Goal: Navigation & Orientation: Go to known website

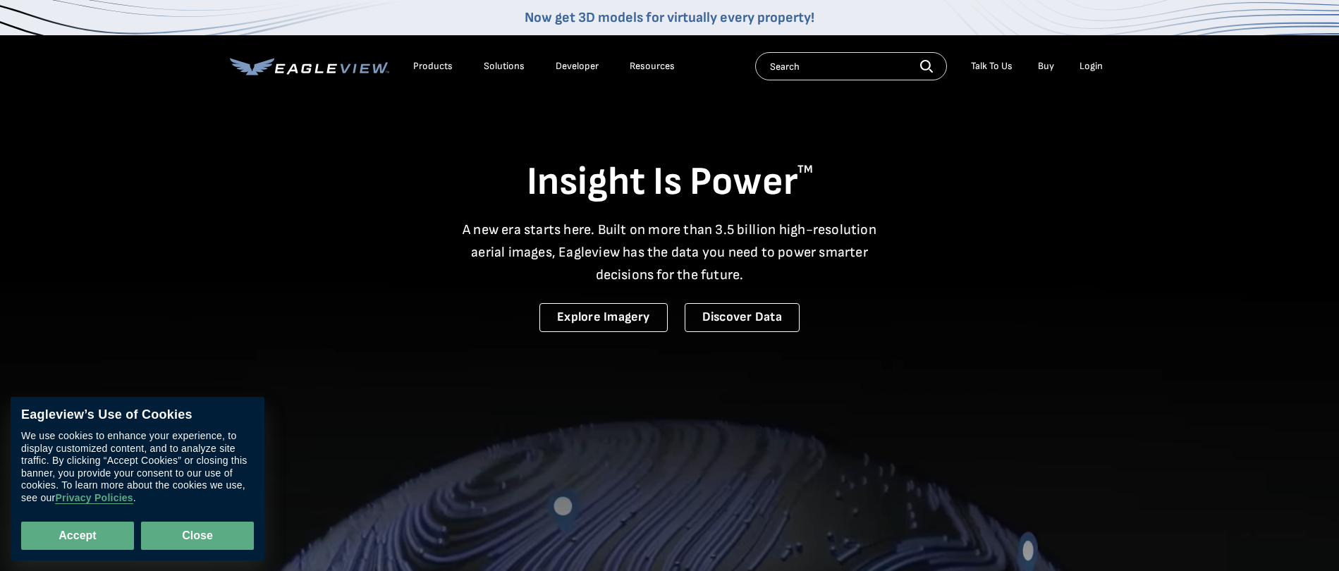
click at [212, 532] on button "Close" at bounding box center [197, 536] width 113 height 28
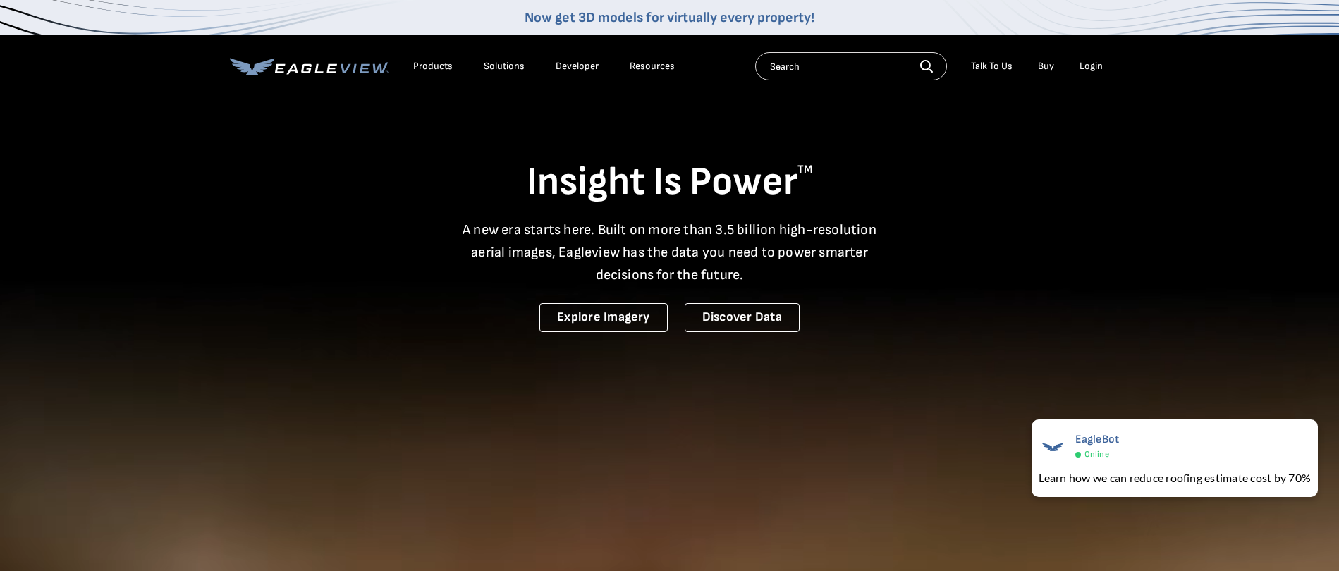
click at [1093, 70] on div "Login" at bounding box center [1091, 66] width 23 height 13
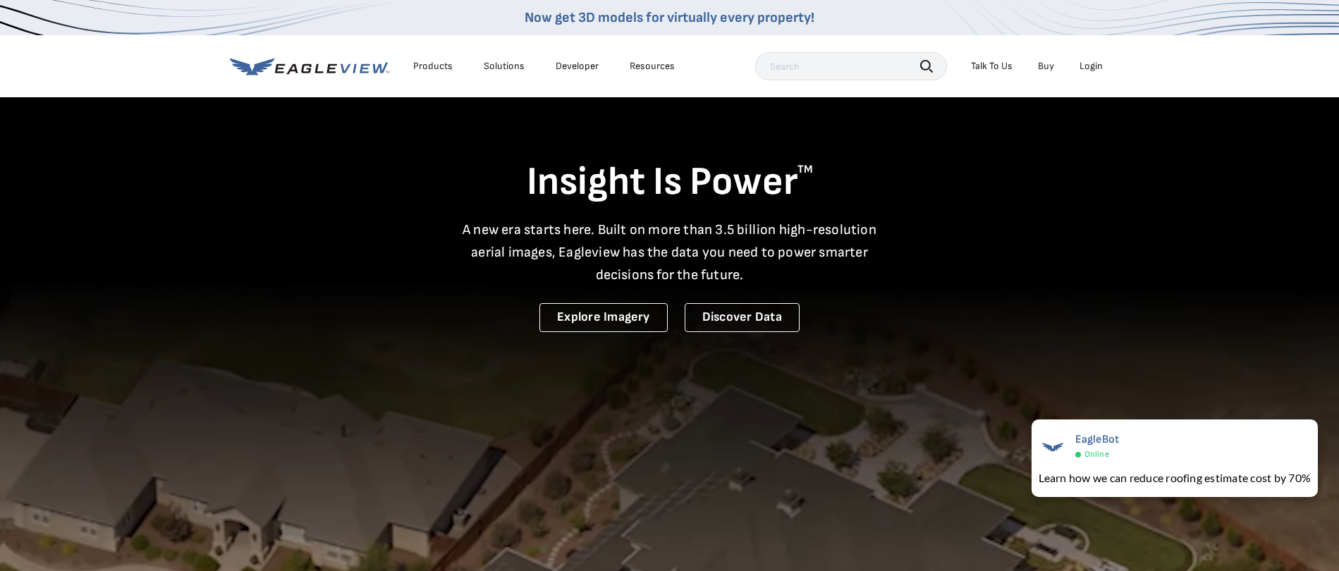
click at [956, 260] on div "Insight Is Power TM A new era starts here. Built on more than 3.5 billion high-…" at bounding box center [670, 214] width 880 height 236
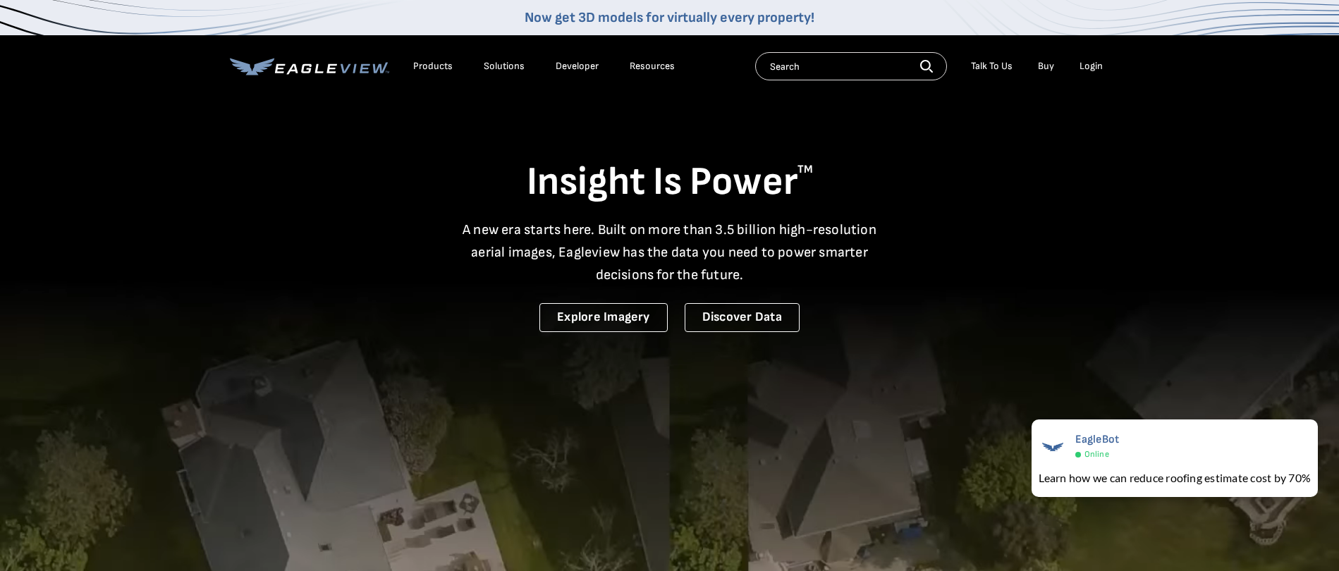
click at [805, 71] on input "text" at bounding box center [851, 66] width 192 height 28
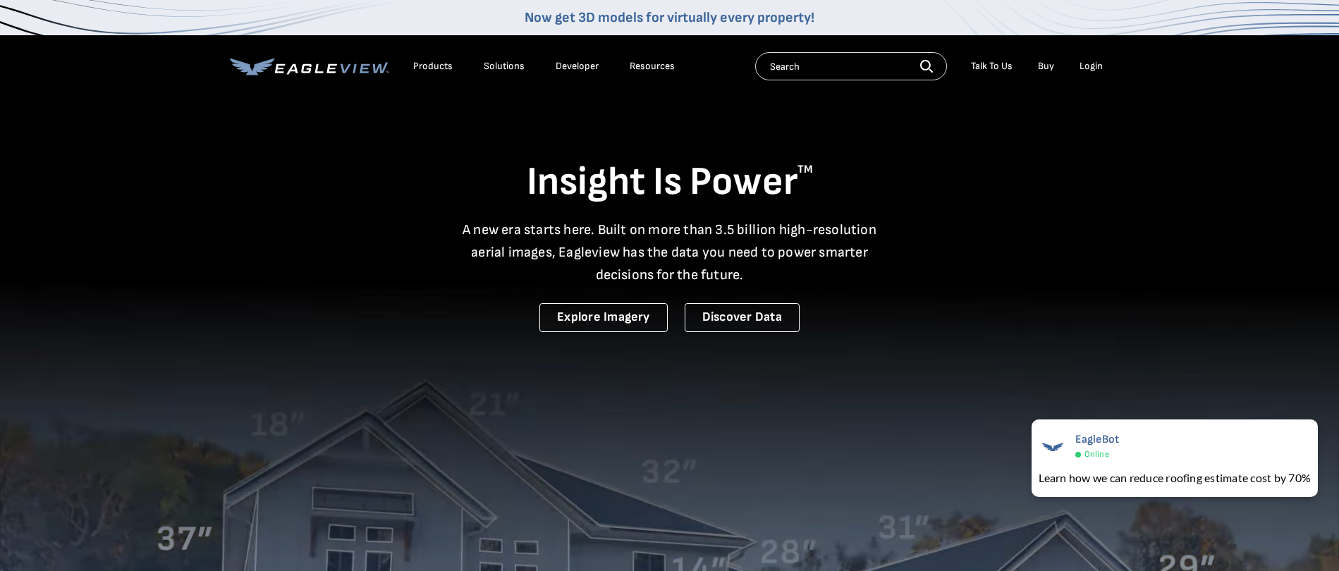
click at [668, 25] on link "Now get 3D models for virtually every property!" at bounding box center [670, 17] width 290 height 17
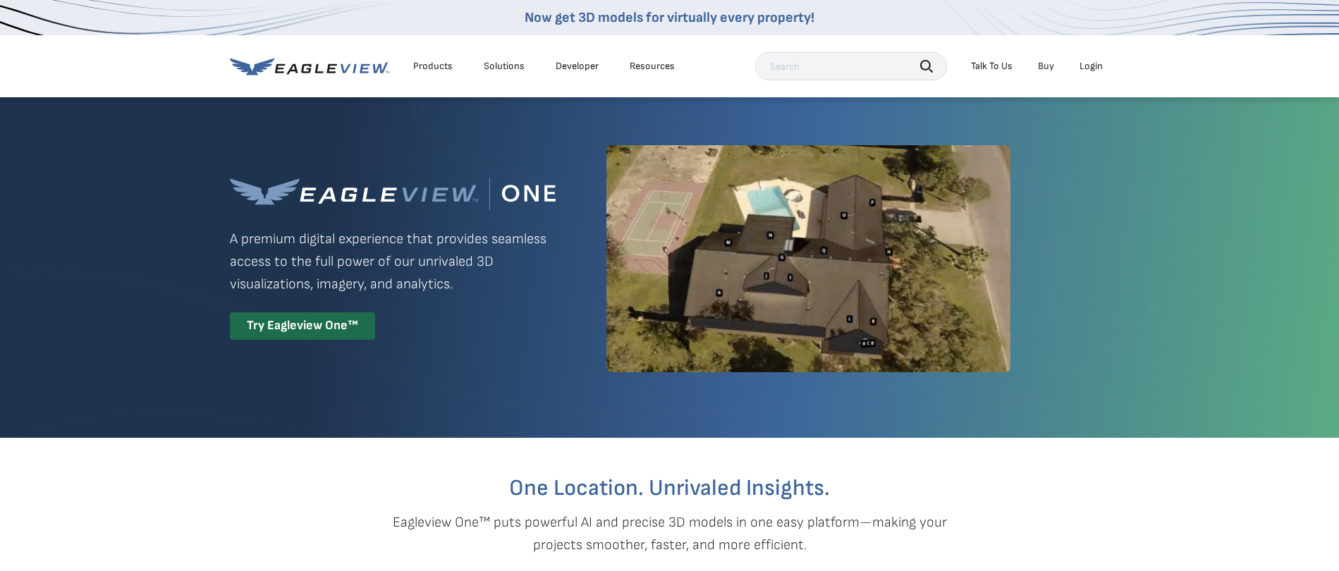
scroll to position [3, 0]
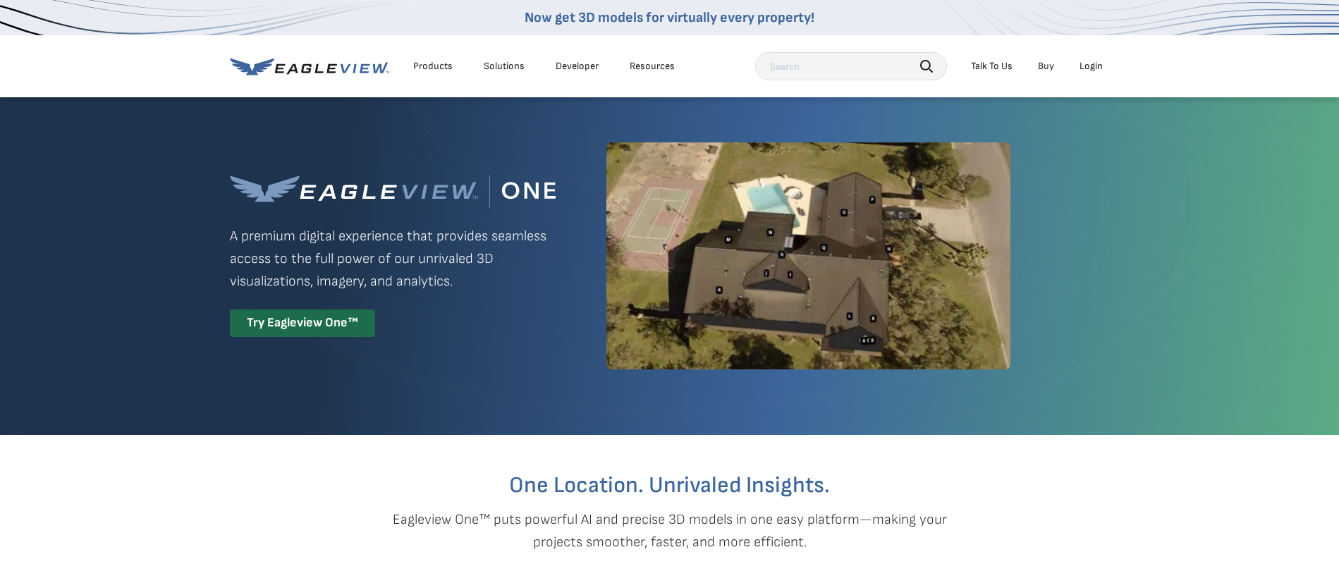
click at [1088, 65] on div "Login" at bounding box center [1091, 66] width 23 height 13
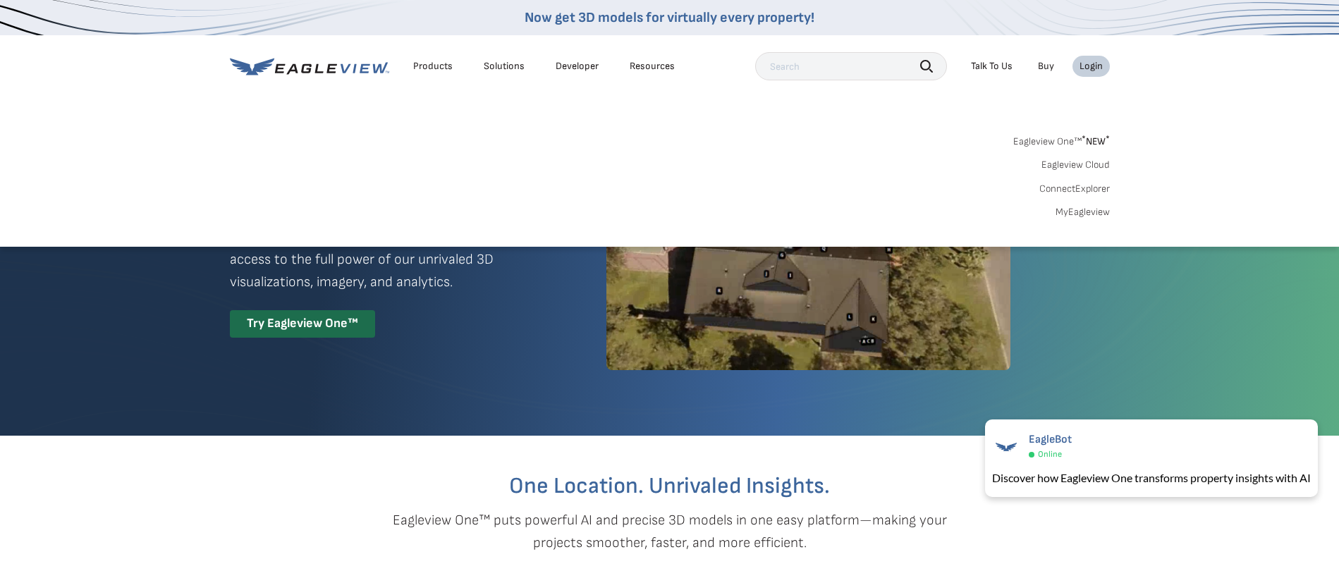
scroll to position [0, 0]
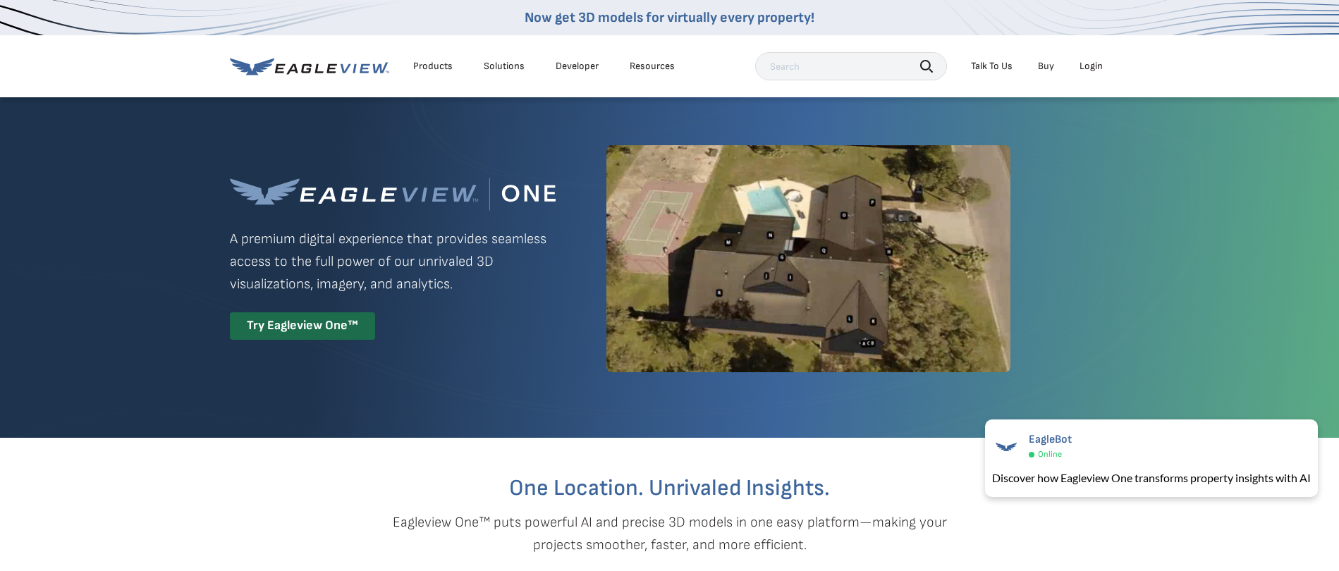
click at [1085, 208] on div "Eagleview One™ A premium digital experience that provides seamless access to th…" at bounding box center [670, 259] width 880 height 326
click at [1088, 63] on div "Login" at bounding box center [1091, 66] width 23 height 13
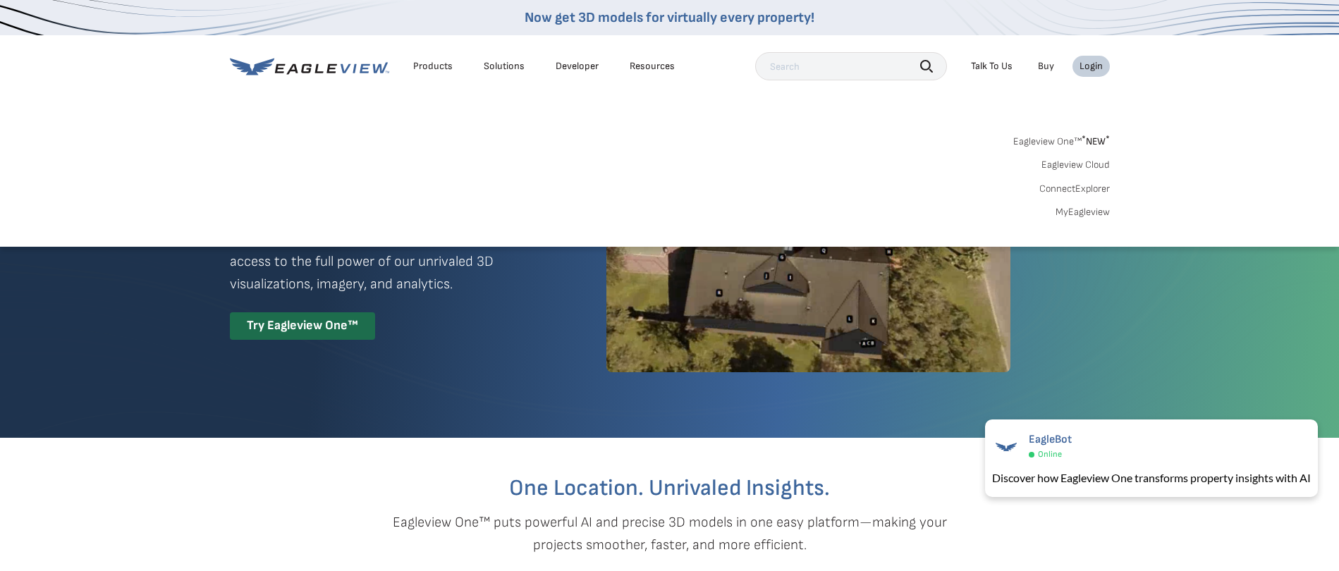
click at [1090, 212] on link "MyEagleview" at bounding box center [1083, 212] width 54 height 13
